Goal: Book appointment/travel/reservation

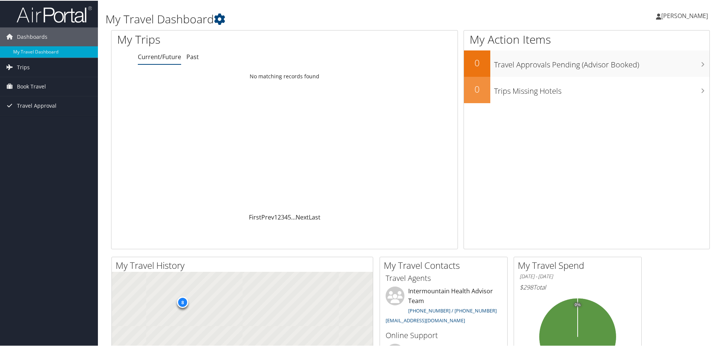
click at [686, 16] on span "[PERSON_NAME]" at bounding box center [684, 15] width 47 height 8
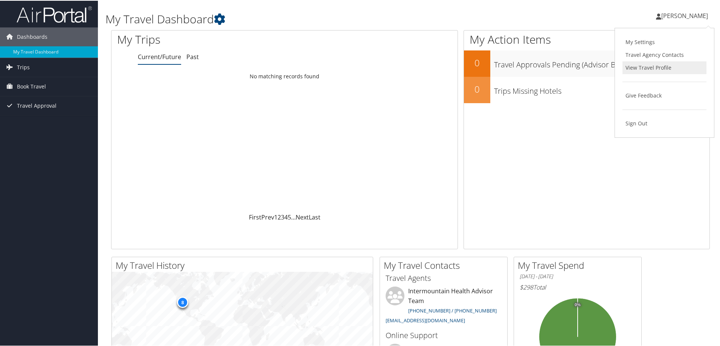
click at [658, 65] on link "View Travel Profile" at bounding box center [664, 67] width 84 height 13
click at [24, 87] on span "Book Travel" at bounding box center [31, 85] width 29 height 19
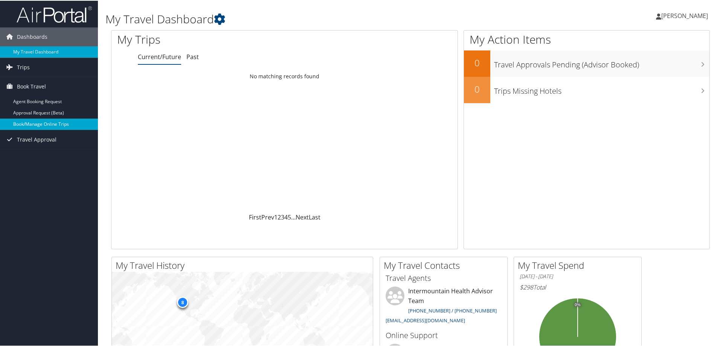
click at [17, 124] on link "Book/Manage Online Trips" at bounding box center [49, 123] width 98 height 11
